Goal: Use online tool/utility: Use online tool/utility

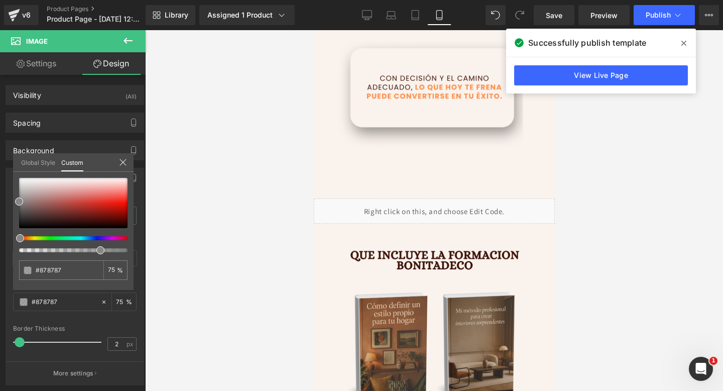
scroll to position [1474, 0]
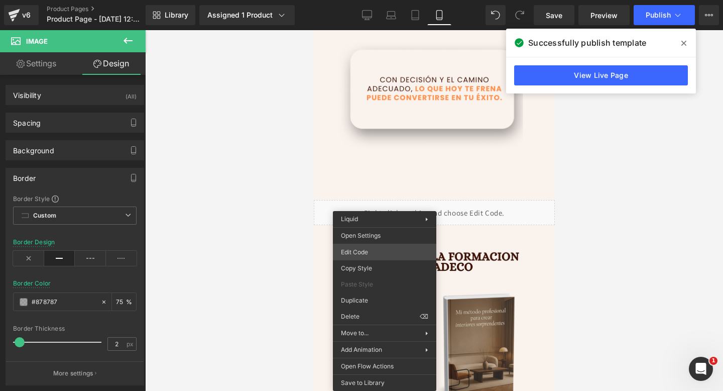
click at [376, 0] on div "(P) Cart Button You are previewing how the will restyle your page. You can not …" at bounding box center [361, 0] width 723 height 0
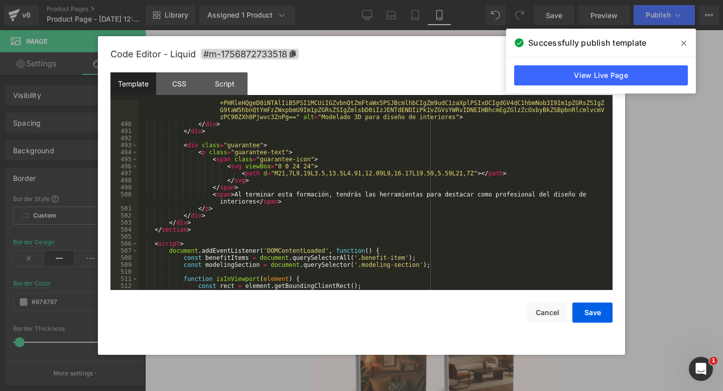
scroll to position [3567, 0]
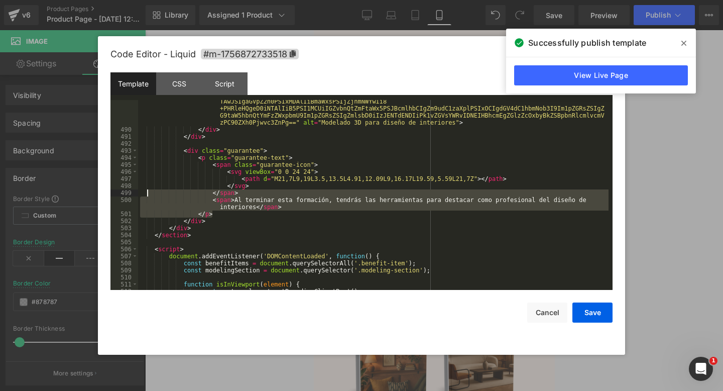
drag, startPoint x: 217, startPoint y: 214, endPoint x: 148, endPoint y: 194, distance: 72.3
click at [148, 194] on div "< img src = "data:image/svg+xml;base64 ,PHN2ZyB3aWR0aD0iNTAwIiBoZWlnaHQ9IjM1MCI…" at bounding box center [373, 203] width 471 height 239
click at [274, 239] on div "< img src = "data:image/svg+xml;base64 ,PHN2ZyB3aWR0aD0iNTAwIiBoZWlnaHQ9IjM1MCI…" at bounding box center [373, 203] width 471 height 239
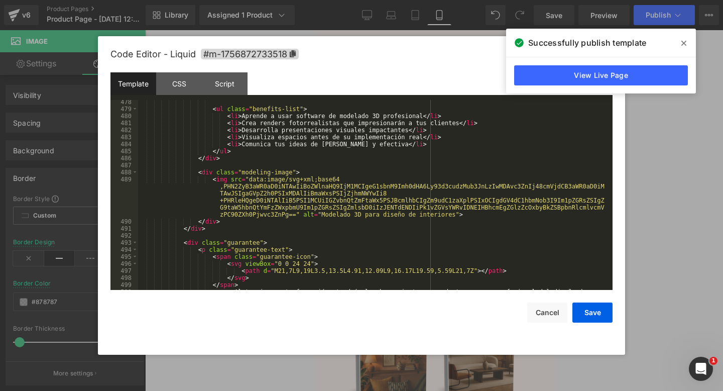
scroll to position [3452, 0]
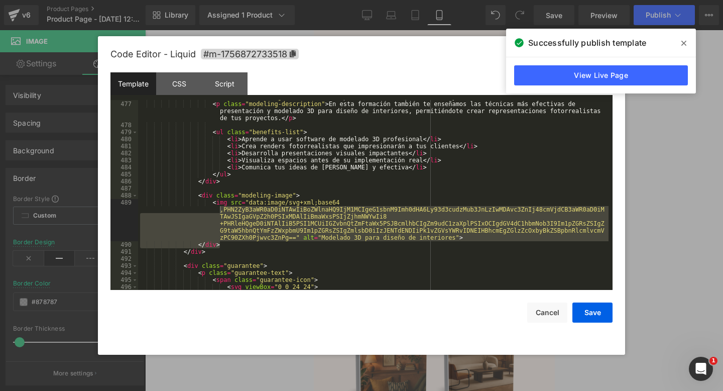
drag, startPoint x: 230, startPoint y: 247, endPoint x: 182, endPoint y: 206, distance: 62.4
click at [182, 206] on div "< h3 class = "modeling-title" > Técnicas profesionales de presentación y modela…" at bounding box center [373, 195] width 471 height 204
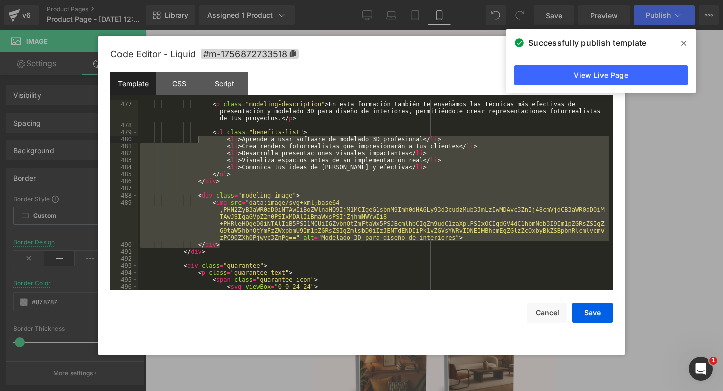
drag, startPoint x: 233, startPoint y: 245, endPoint x: 196, endPoint y: 143, distance: 108.7
click at [196, 143] on div "< h3 class = "modeling-title" > Técnicas profesionales de presentación y modela…" at bounding box center [373, 195] width 471 height 204
click at [231, 184] on div "< h3 class = "modeling-title" > Técnicas profesionales de presentación y modela…" at bounding box center [373, 195] width 471 height 204
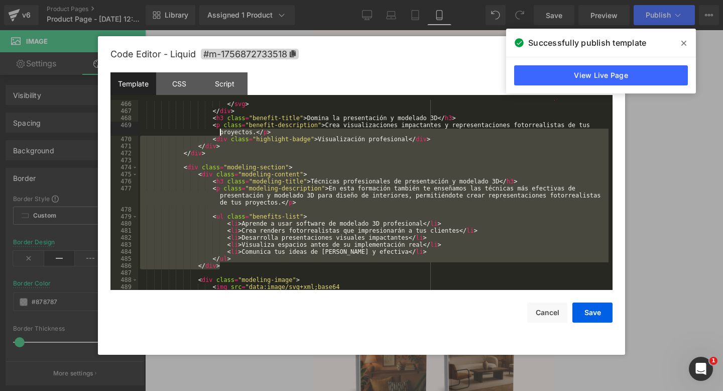
scroll to position [3368, 0]
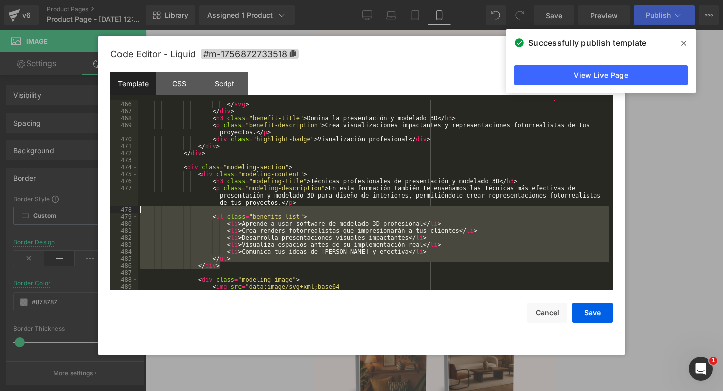
drag, startPoint x: 231, startPoint y: 184, endPoint x: 133, endPoint y: 209, distance: 101.1
click at [133, 209] on pre "465 466 467 468 469 470 471 472 473 474 475 476 477 478 479 480 481 482 483 484…" at bounding box center [362, 195] width 502 height 190
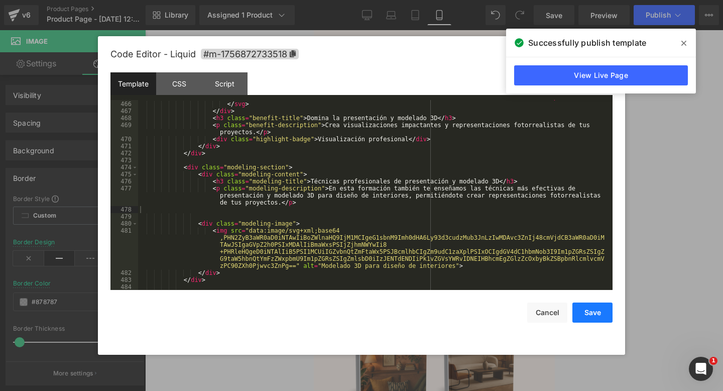
click at [582, 314] on button "Save" at bounding box center [593, 312] width 40 height 20
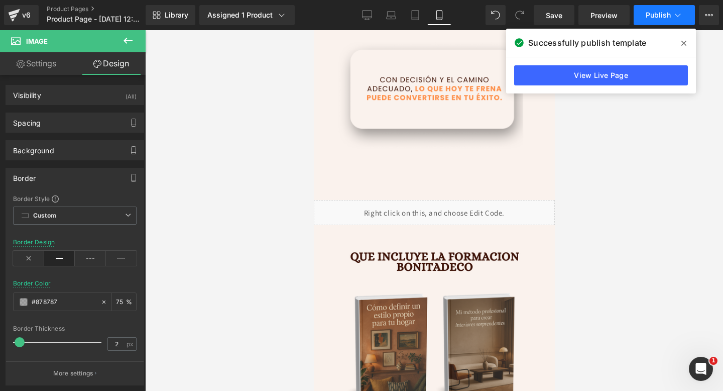
click at [650, 12] on span "Publish" at bounding box center [658, 15] width 25 height 8
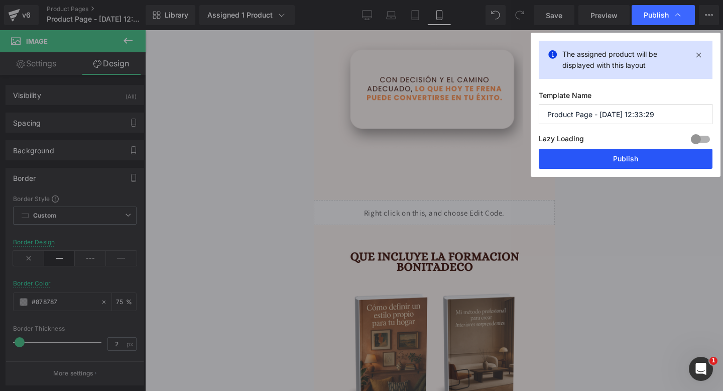
click at [583, 155] on button "Publish" at bounding box center [626, 159] width 174 height 20
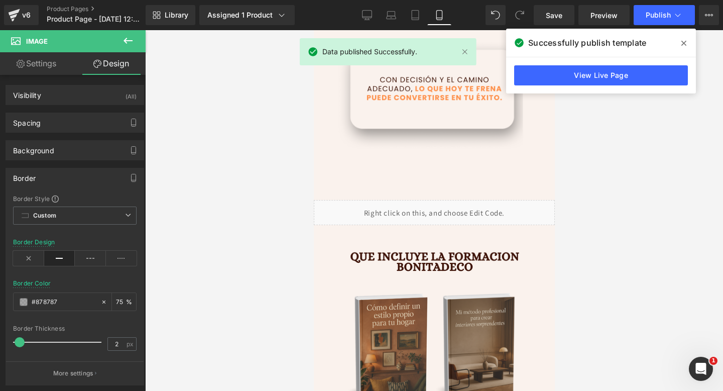
click at [682, 44] on icon at bounding box center [684, 43] width 5 height 8
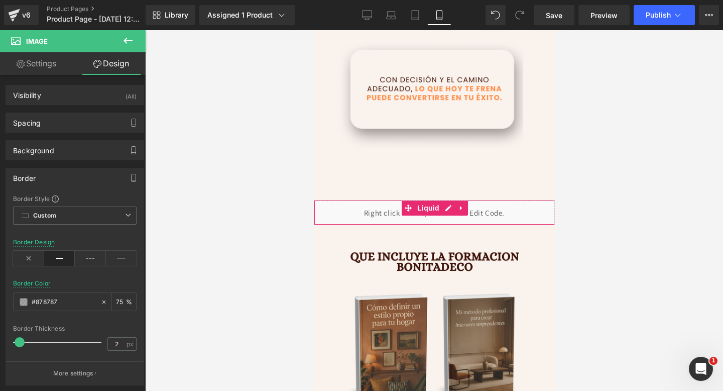
click at [391, 214] on div "Liquid" at bounding box center [433, 212] width 241 height 25
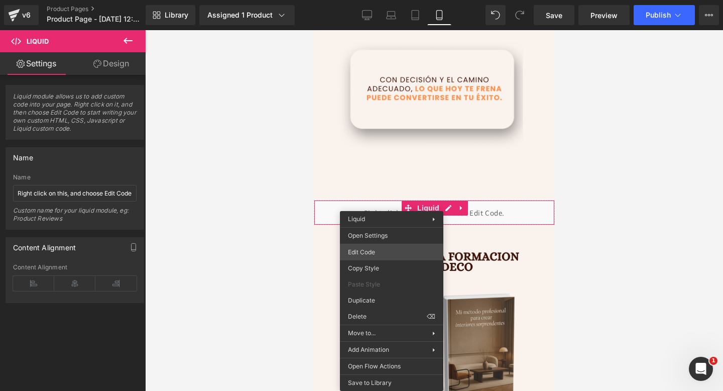
click at [369, 0] on div "(P) Cart Button You are previewing how the will restyle your page. You can not …" at bounding box center [361, 0] width 723 height 0
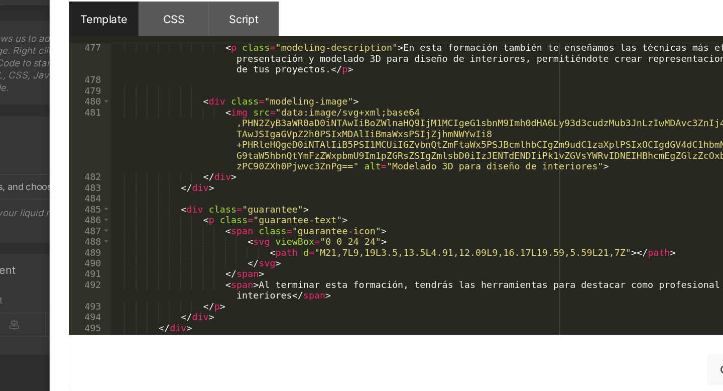
scroll to position [3454, 0]
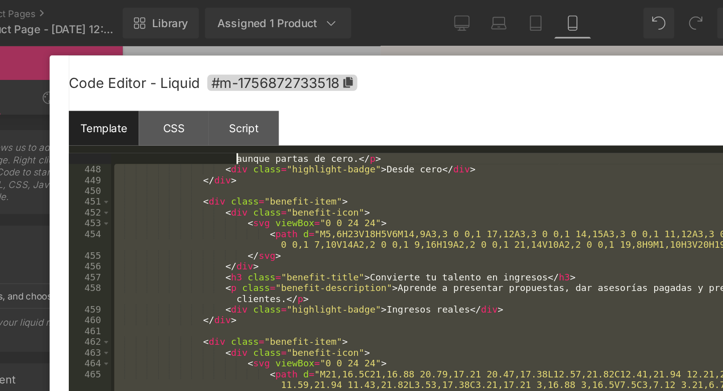
drag, startPoint x: 229, startPoint y: 186, endPoint x: 194, endPoint y: 125, distance: 70.4
click at [194, 124] on div "< p class = "benefit-description" > Con las herramientas para empezar a trabaja…" at bounding box center [373, 198] width 471 height 211
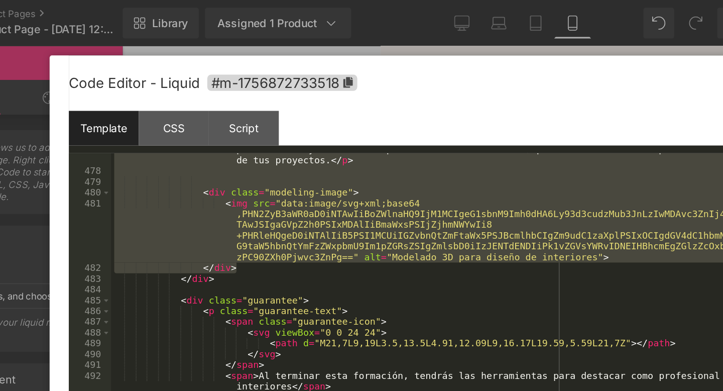
scroll to position [3463, 0]
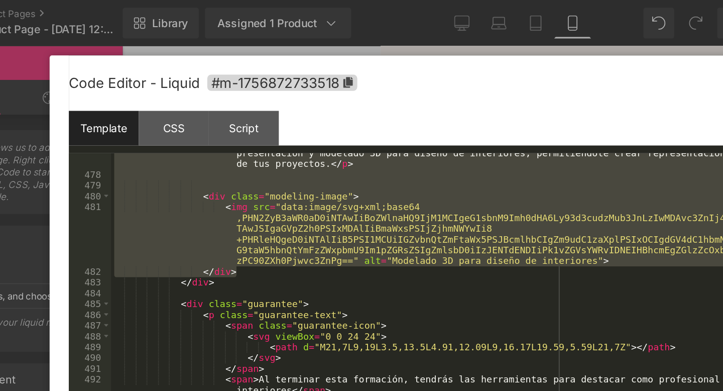
click at [225, 174] on div "< p class = "modeling-description" > En esta formación también te enseñamos las…" at bounding box center [373, 198] width 471 height 218
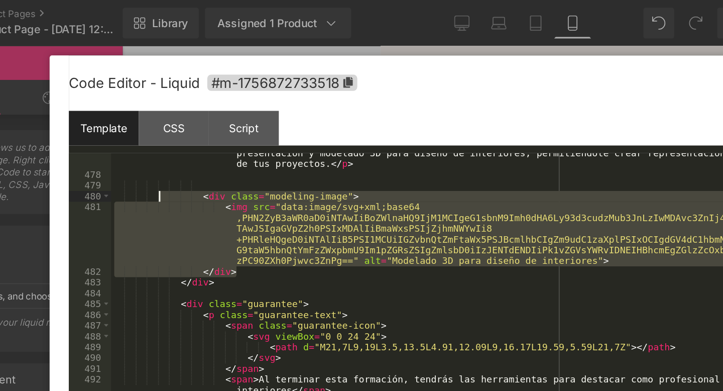
drag, startPoint x: 225, startPoint y: 179, endPoint x: 169, endPoint y: 127, distance: 76.7
click at [169, 127] on div "< p class = "modeling-description" > En esta formación también te enseñamos las…" at bounding box center [373, 198] width 471 height 218
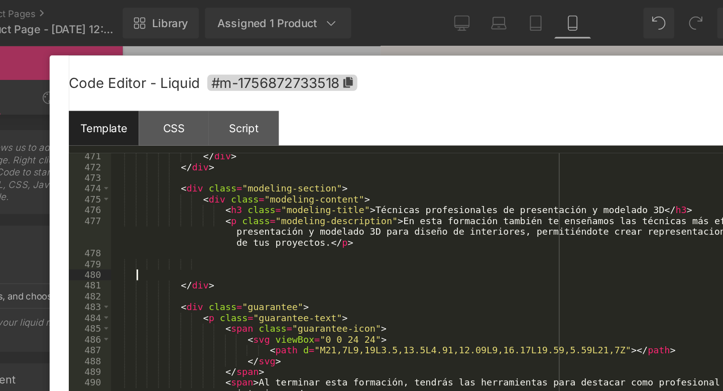
scroll to position [3412, 0]
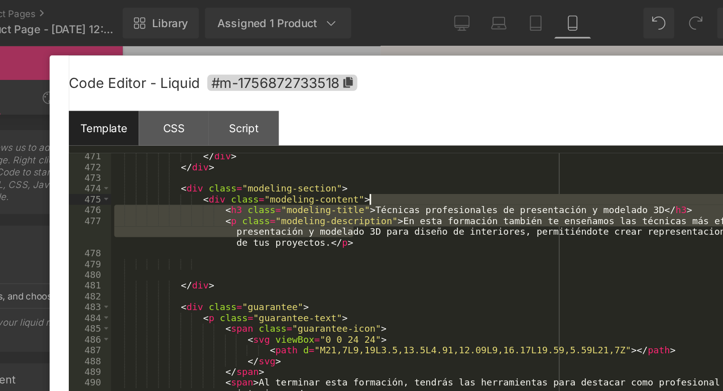
drag, startPoint x: 296, startPoint y: 149, endPoint x: 369, endPoint y: 131, distance: 75.4
click at [369, 131] on div "</ div > </ div > < div class = "modeling-section" > < div class = "modeling-co…" at bounding box center [373, 200] width 471 height 204
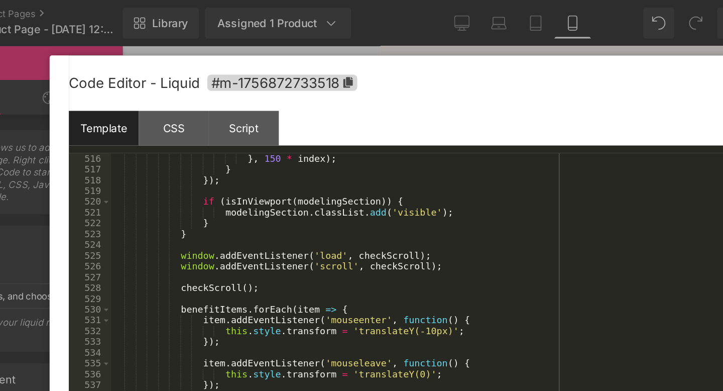
scroll to position [3748, 0]
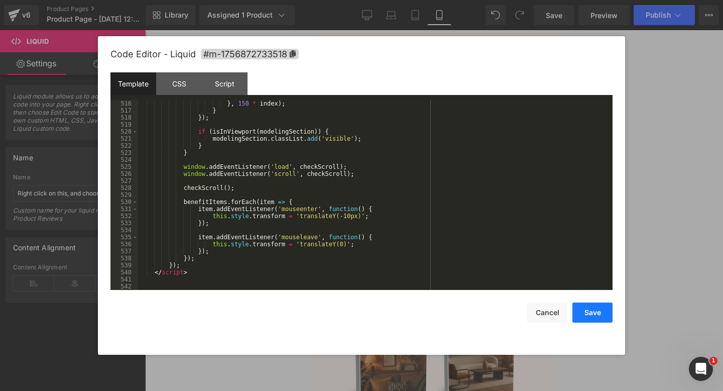
click at [591, 309] on button "Save" at bounding box center [593, 312] width 40 height 20
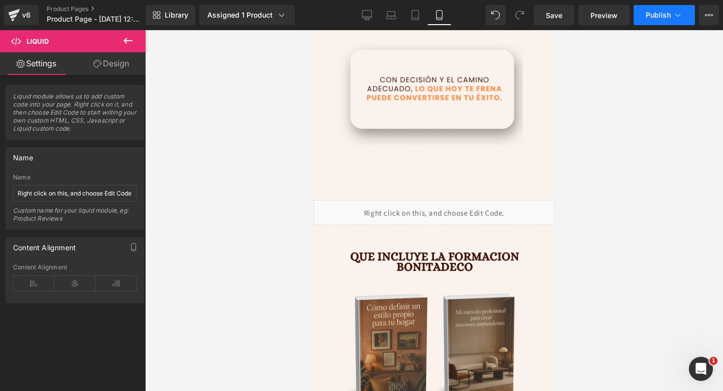
click at [647, 19] on span "Publish" at bounding box center [658, 15] width 25 height 8
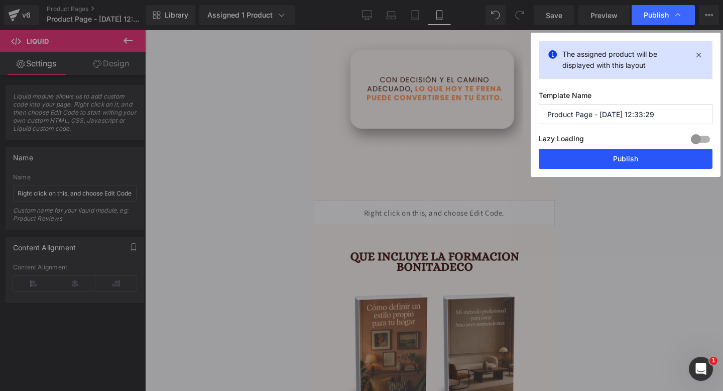
click at [588, 167] on button "Publish" at bounding box center [626, 159] width 174 height 20
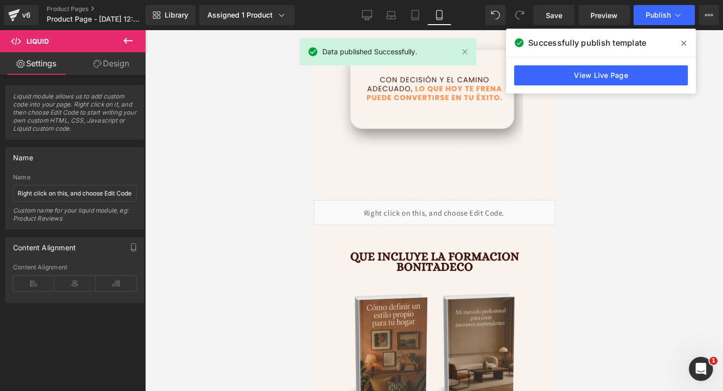
click at [680, 41] on span at bounding box center [684, 43] width 16 height 16
